Goal: Browse casually

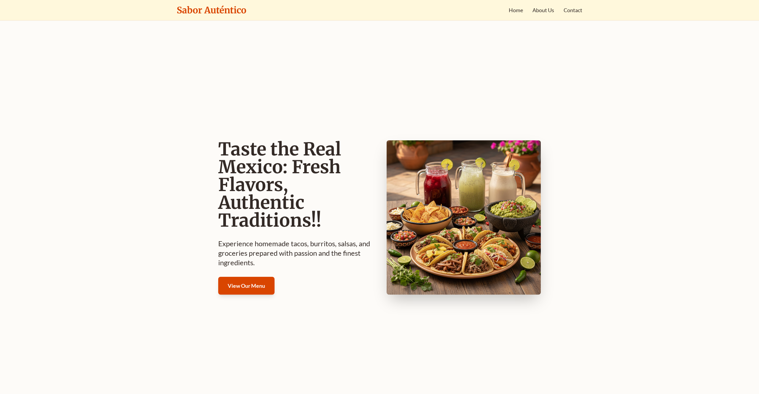
click at [418, 207] on img at bounding box center [464, 217] width 154 height 154
